Goal: Task Accomplishment & Management: Manage account settings

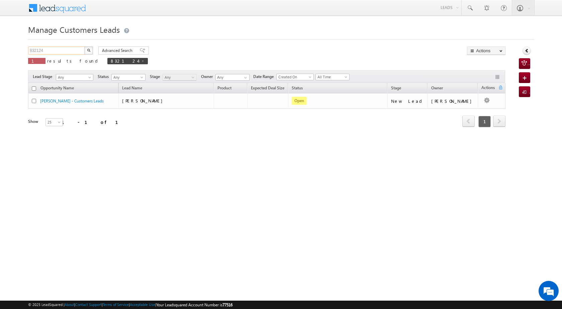
click at [38, 51] on input "832124" at bounding box center [56, 51] width 57 height 8
paste input "915471"
type input "915471"
click at [84, 47] on button "button" at bounding box center [88, 51] width 9 height 8
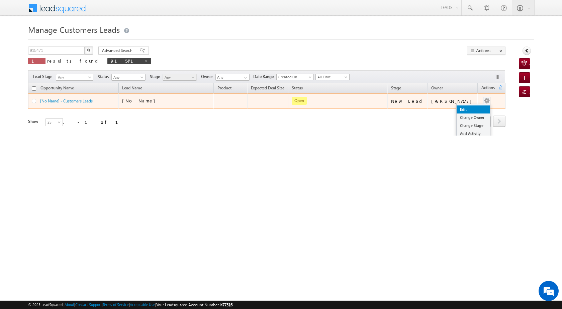
click at [473, 112] on link "Edit" at bounding box center [473, 109] width 33 height 8
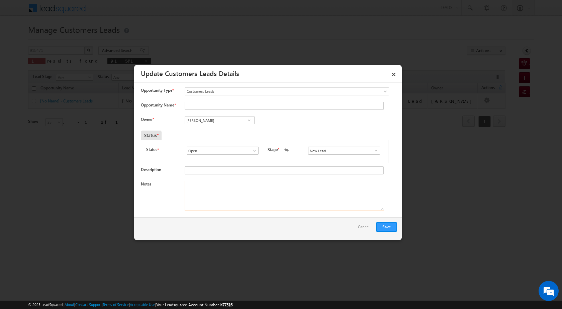
click at [223, 191] on textarea "Notes" at bounding box center [285, 196] width 200 height 30
paste textarea "915471 / [PERSON_NAME] / 9716148235 / P + C / 201102 TO [GEOGRAPHIC_DATA] / PLO…"
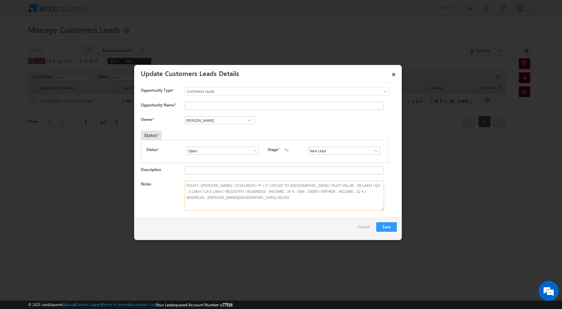
type textarea "915471 / [PERSON_NAME] / 9716148235 / P + C / 201102 TO [GEOGRAPHIC_DATA] / PLO…"
click at [373, 151] on span at bounding box center [376, 150] width 7 height 5
click at [330, 183] on link "Pending for Follow-Up" at bounding box center [344, 186] width 72 height 8
click at [373, 151] on span at bounding box center [376, 150] width 7 height 5
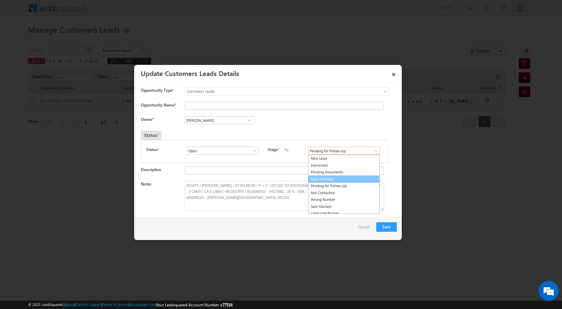
click at [326, 182] on link "Sales Marked" at bounding box center [344, 179] width 72 height 8
type input "Sales Marked"
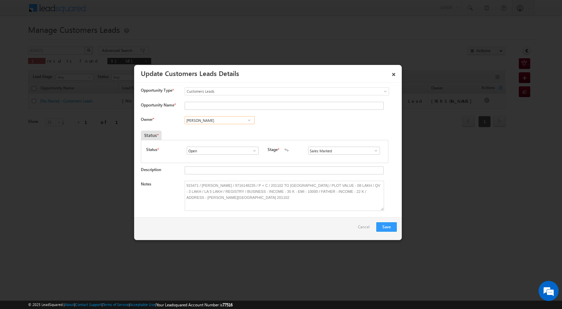
click at [231, 120] on input "[PERSON_NAME]" at bounding box center [220, 120] width 70 height 8
type input "RANA"
click at [228, 161] on div "Status * Open Won Lost Open Stage * New Lead Interested Pending Documents" at bounding box center [265, 151] width 248 height 23
drag, startPoint x: 202, startPoint y: 186, endPoint x: 230, endPoint y: 182, distance: 28.3
click at [230, 182] on textarea "915471 / [PERSON_NAME] / 9716148235 / P + C / 201102 TO [GEOGRAPHIC_DATA] / PLO…" at bounding box center [285, 196] width 200 height 30
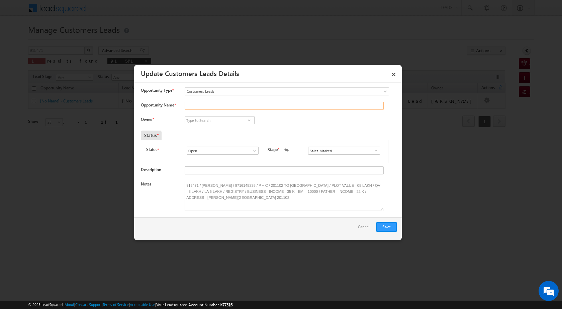
click at [191, 106] on input "Opportunity Name *" at bounding box center [284, 106] width 199 height 8
paste input "[PERSON_NAME]"
type input "[PERSON_NAME]"
click at [386, 226] on button "Save" at bounding box center [387, 226] width 20 height 9
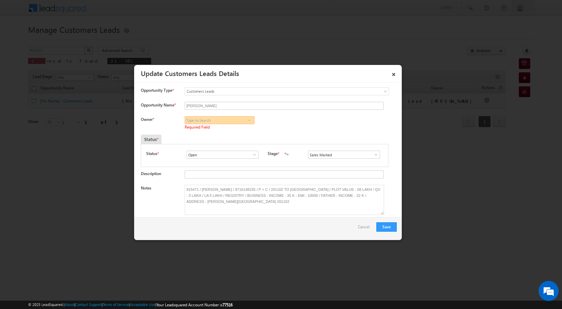
click at [201, 118] on input at bounding box center [220, 120] width 70 height 8
type input "[PERSON_NAME]"
click at [390, 227] on button "Save" at bounding box center [387, 226] width 20 height 9
